Goal: Find specific page/section

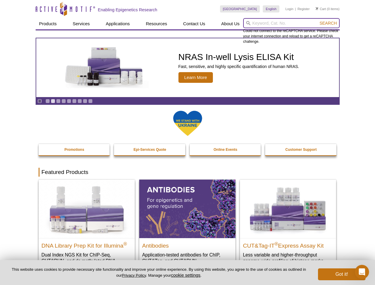
click at [291, 23] on input "search" at bounding box center [291, 23] width 96 height 10
click at [328, 23] on span "Search" at bounding box center [327, 23] width 17 height 5
click at [39, 101] on icon "Pause" at bounding box center [40, 101] width 4 height 4
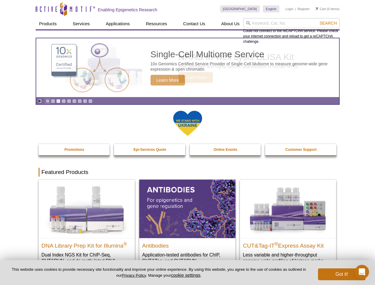
click at [48, 101] on link "Go to slide 1" at bounding box center [47, 101] width 4 height 4
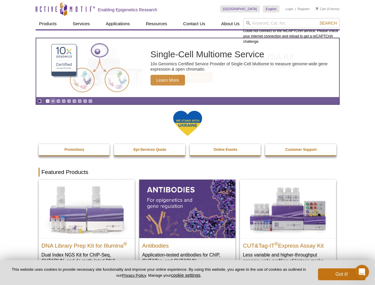
click at [53, 101] on link "Go to slide 2" at bounding box center [53, 101] width 4 height 4
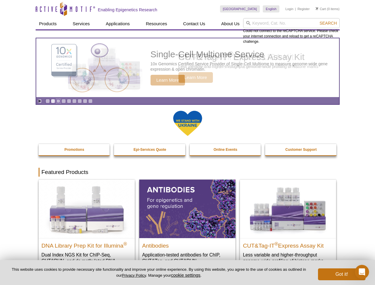
click at [58, 101] on link "Go to slide 3" at bounding box center [58, 101] width 4 height 4
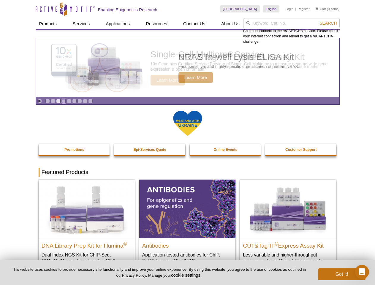
click at [64, 101] on link "Go to slide 4" at bounding box center [63, 101] width 4 height 4
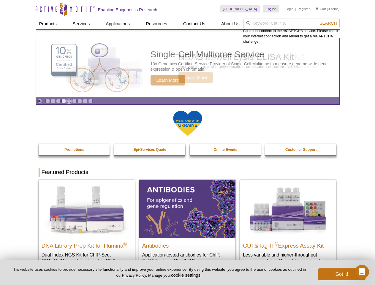
click at [69, 101] on link "Go to slide 5" at bounding box center [69, 101] width 4 height 4
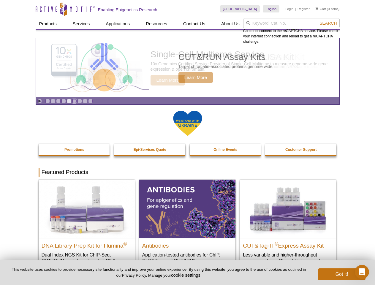
click at [74, 101] on link "Go to slide 6" at bounding box center [74, 101] width 4 height 4
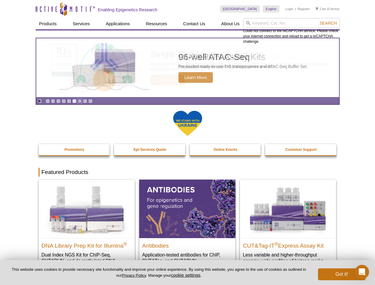
click at [80, 101] on link "Go to slide 7" at bounding box center [79, 101] width 4 height 4
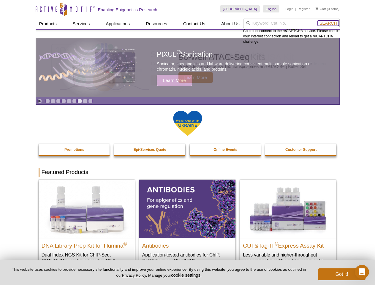
click at [328, 23] on span "Search" at bounding box center [327, 23] width 17 height 5
